Goal: Check status

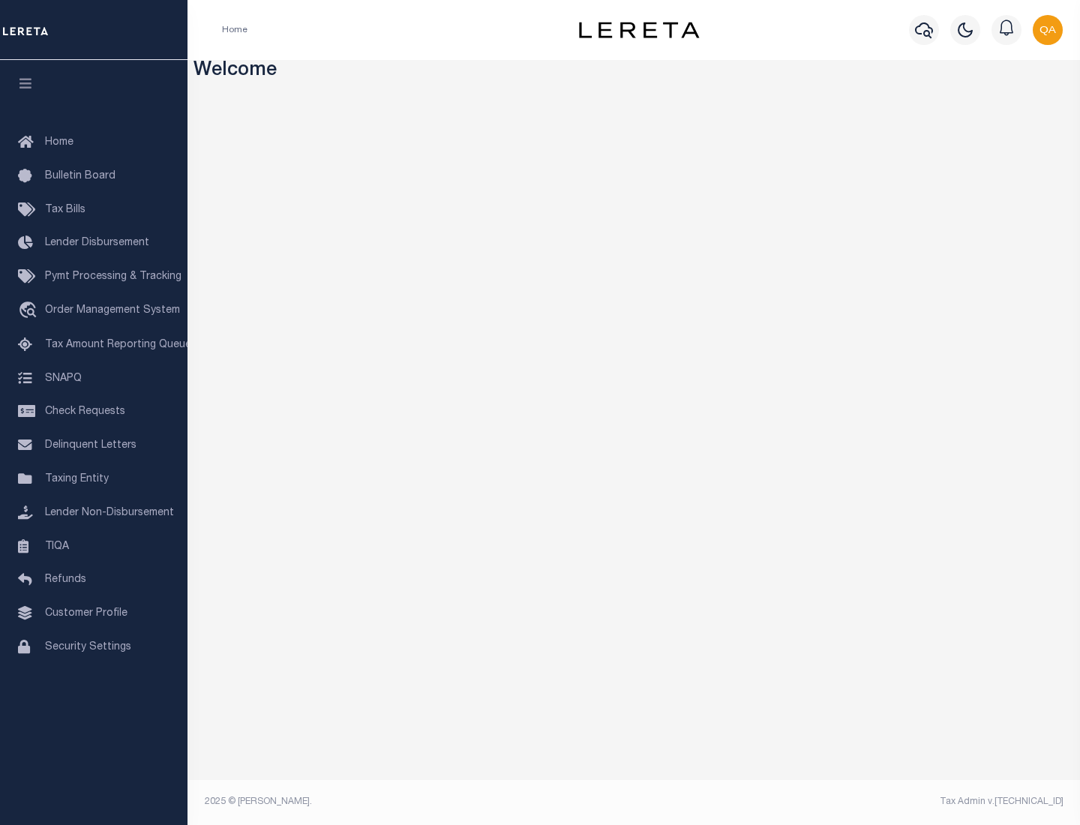
click at [94, 412] on span "Check Requests" at bounding box center [85, 411] width 80 height 10
select select "50"
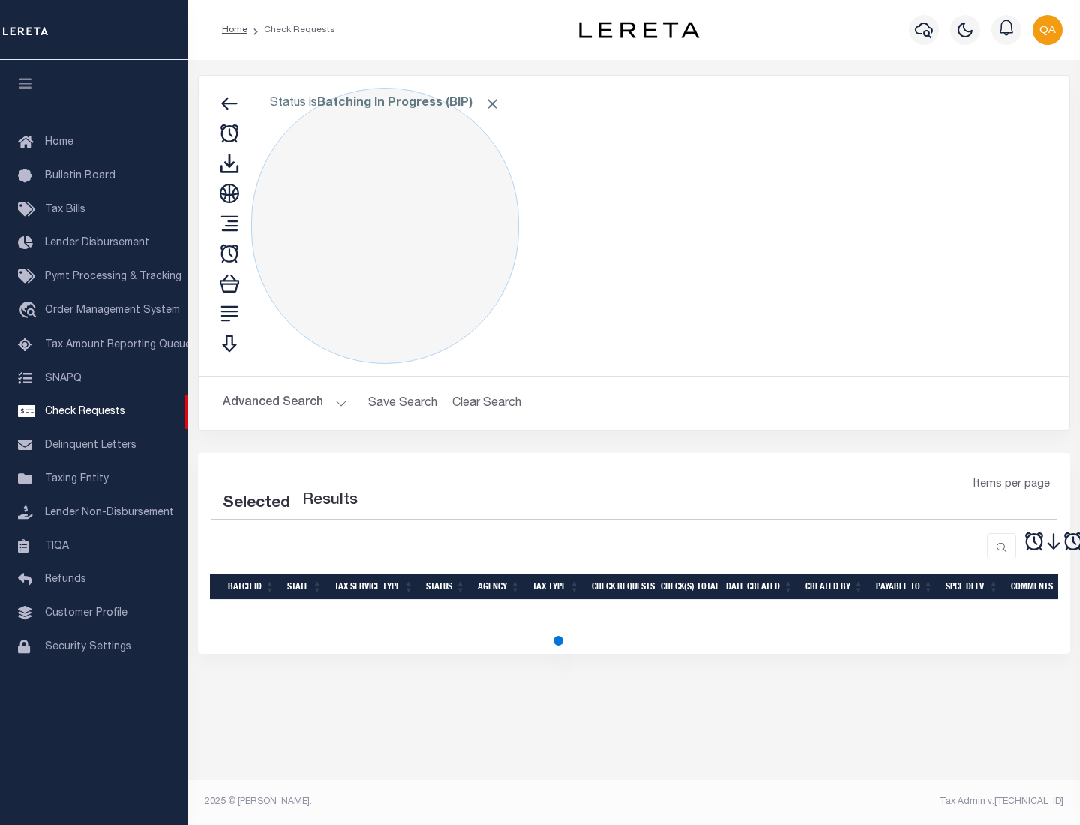
select select "50"
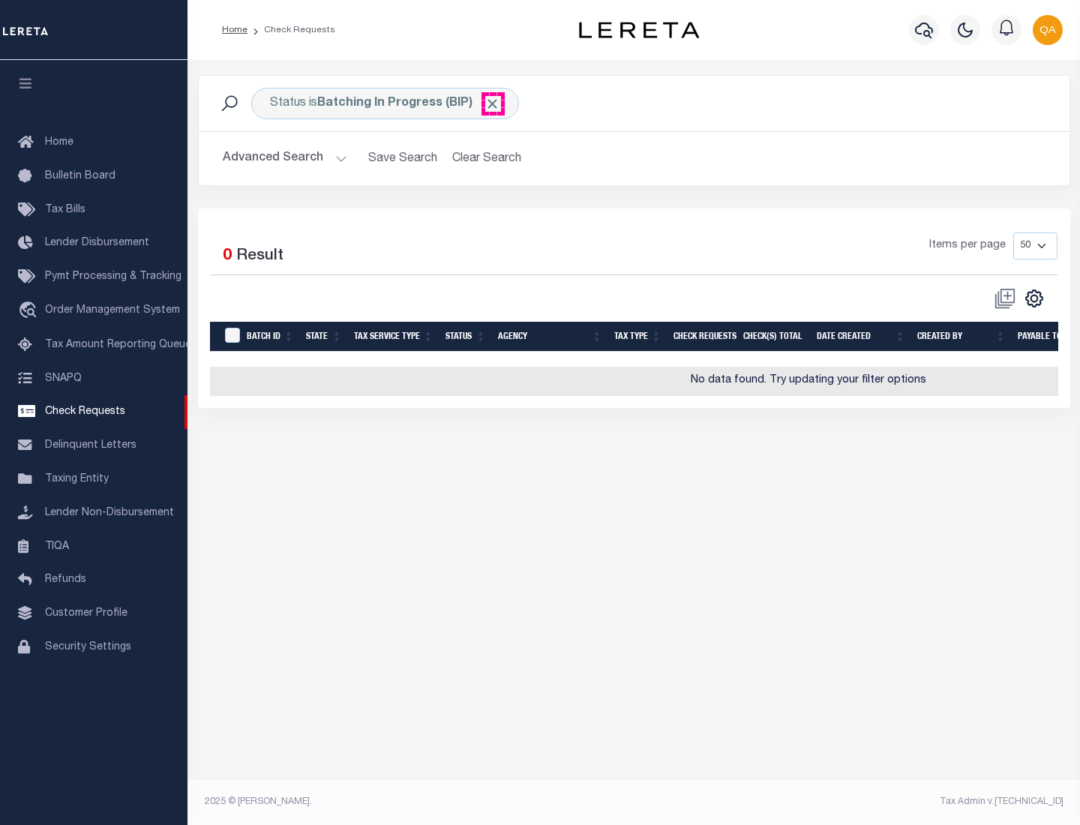
click at [493, 103] on span "Click to Remove" at bounding box center [492, 104] width 16 height 16
